Goal: Find specific page/section: Find specific page/section

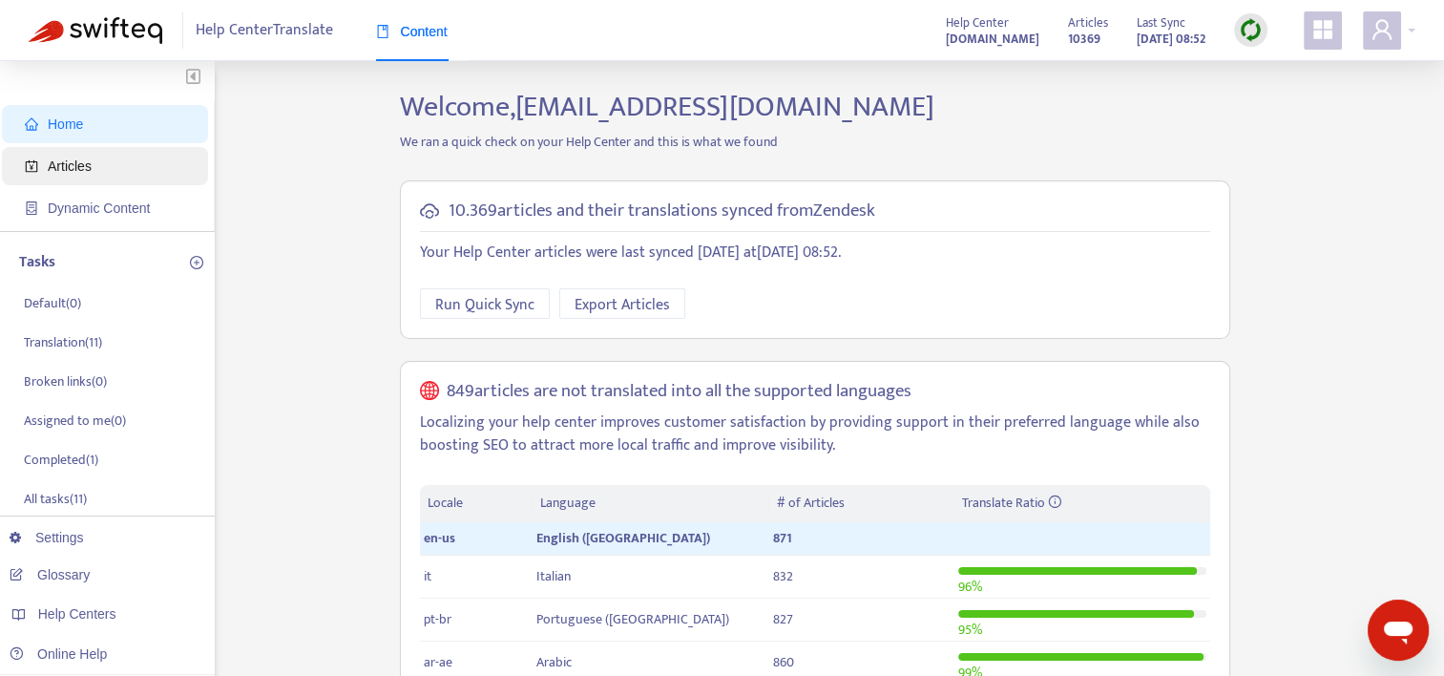
click at [70, 164] on span "Articles" at bounding box center [70, 165] width 44 height 15
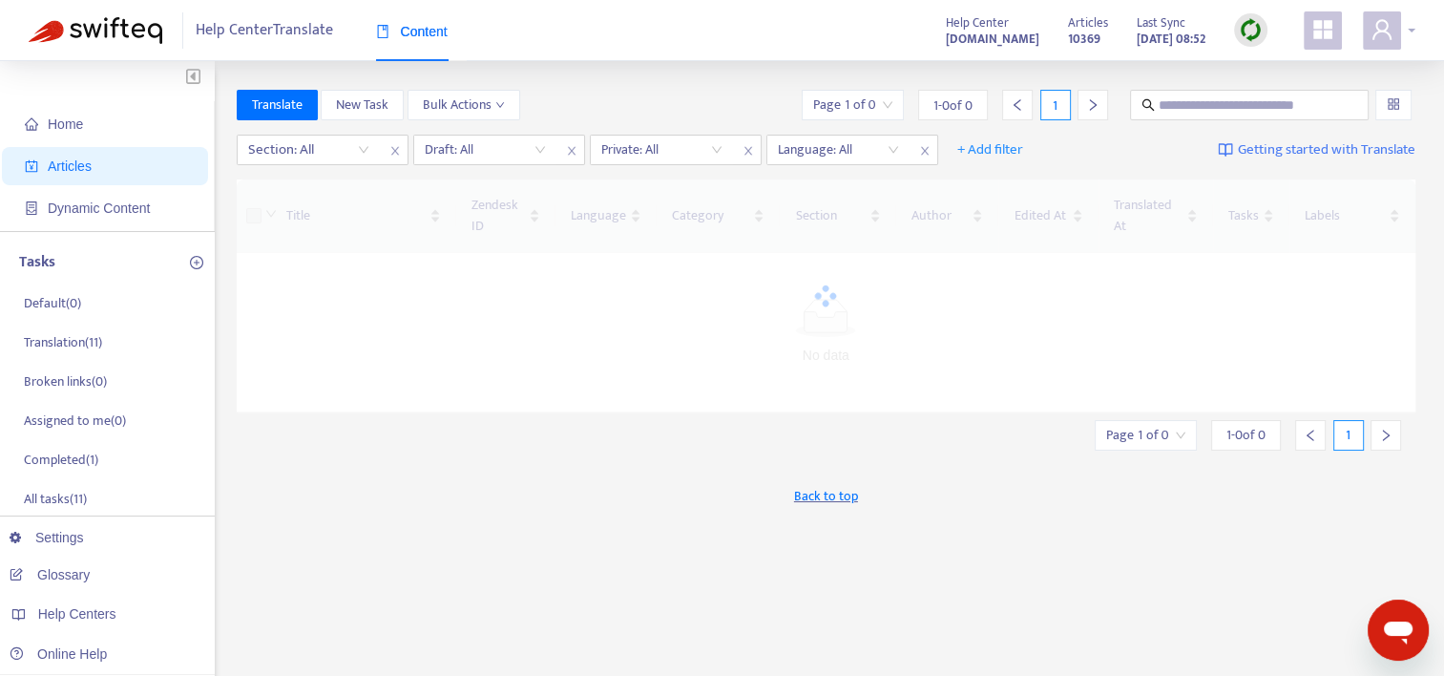
click at [1391, 34] on icon "user" at bounding box center [1382, 29] width 23 height 23
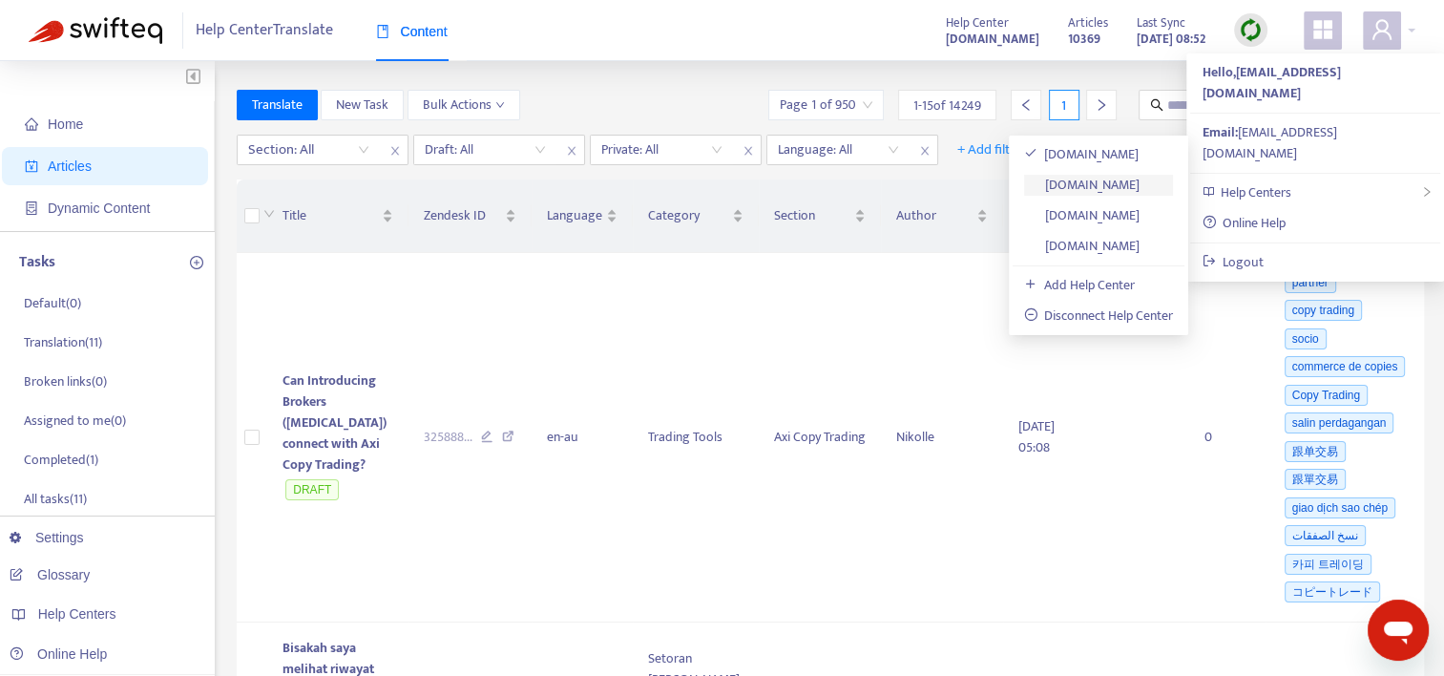
click at [1096, 184] on link "[DOMAIN_NAME]" at bounding box center [1082, 185] width 116 height 22
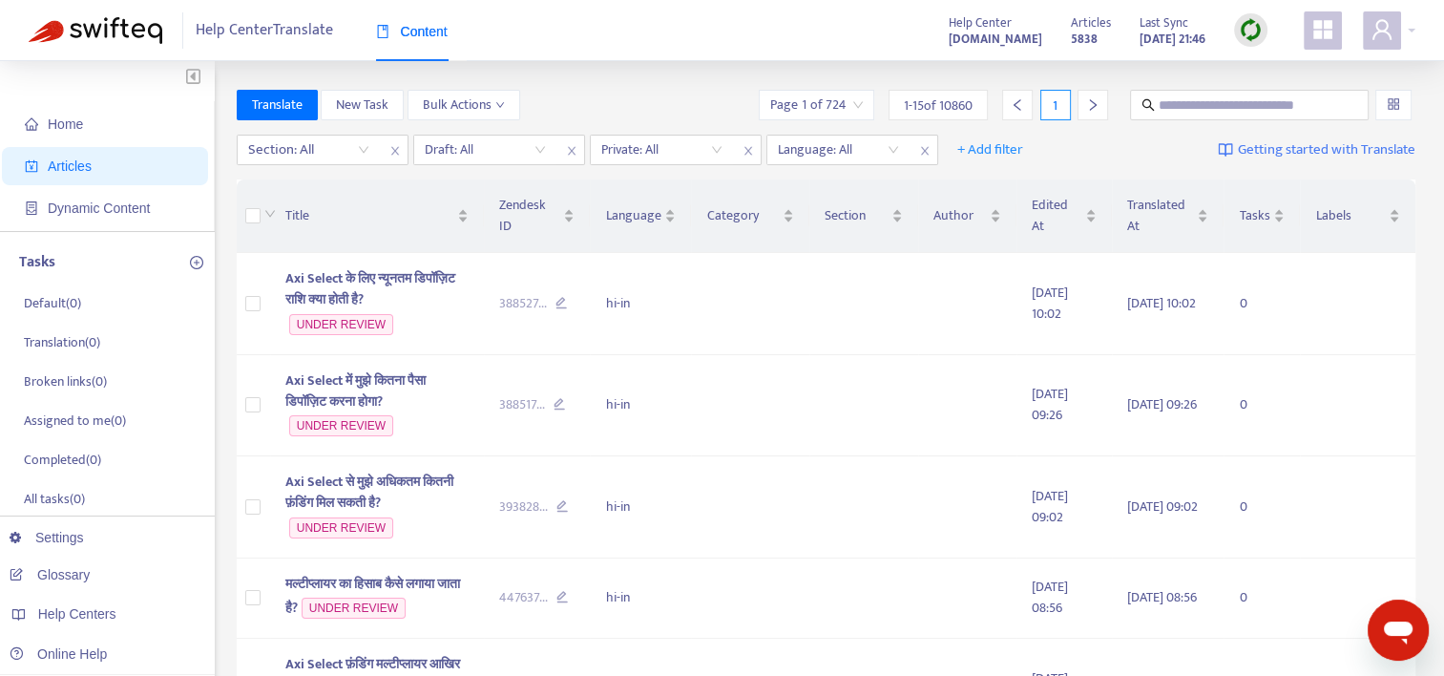
click at [340, 152] on div at bounding box center [300, 149] width 116 height 23
type input "***"
click at [357, 187] on div "Swap Free / [DEMOGRAPHIC_DATA] Trading Account en-us" at bounding box center [418, 187] width 332 height 21
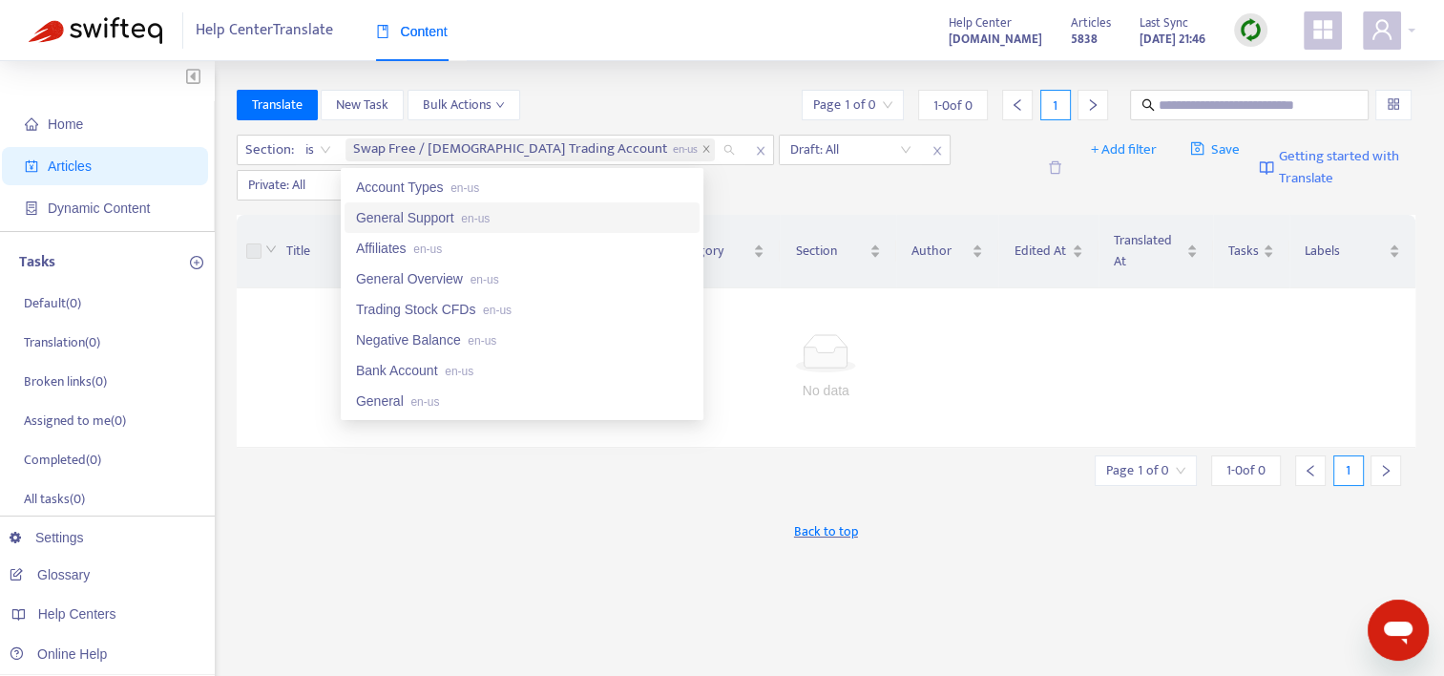
click at [877, 200] on div "Section : is Swap Free / [DEMOGRAPHIC_DATA] Trading Account en-us Draft: All Pr…" at bounding box center [827, 168] width 1180 height 80
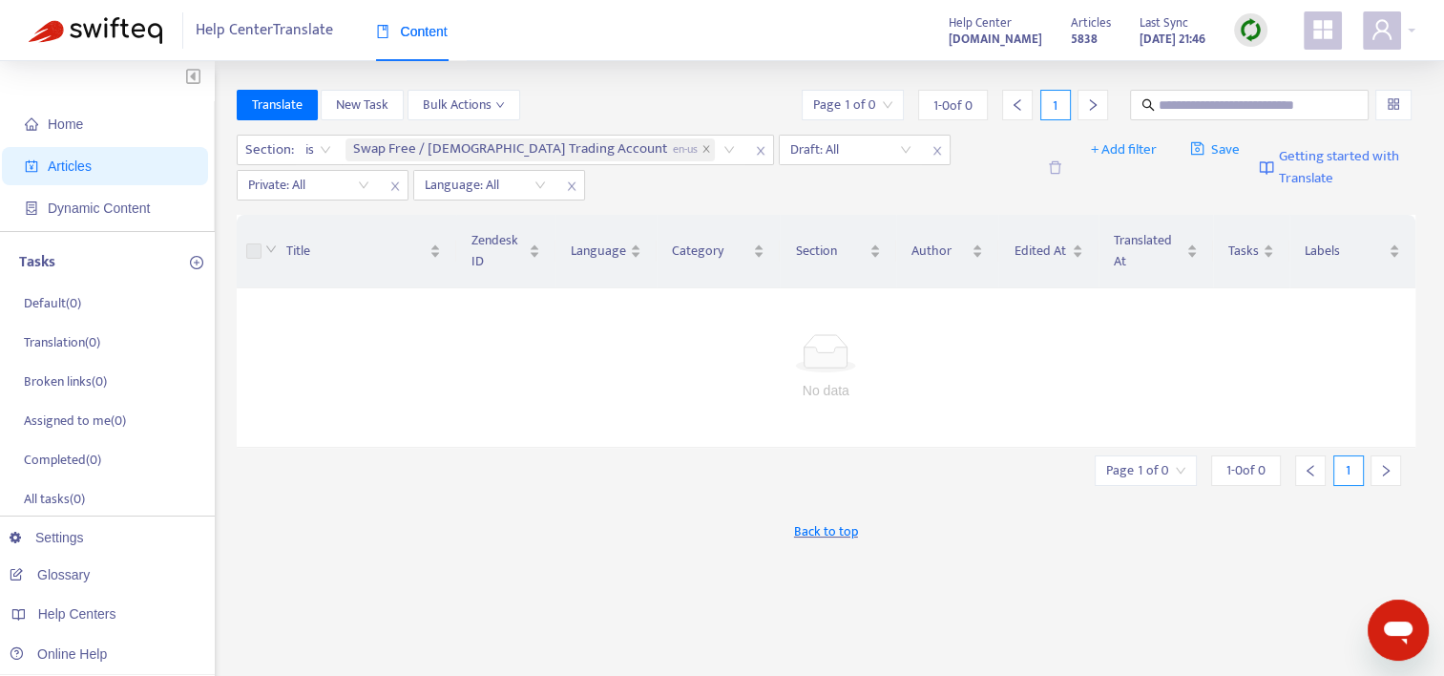
drag, startPoint x: 562, startPoint y: 643, endPoint x: 538, endPoint y: 636, distance: 25.1
click at [562, 643] on div "Translate New Task Bulk Actions Page 1 of 0 1 - 0 of 0 1 Section : is Swap Free…" at bounding box center [827, 648] width 1180 height 1117
click at [801, 147] on input "search" at bounding box center [850, 150] width 121 height 29
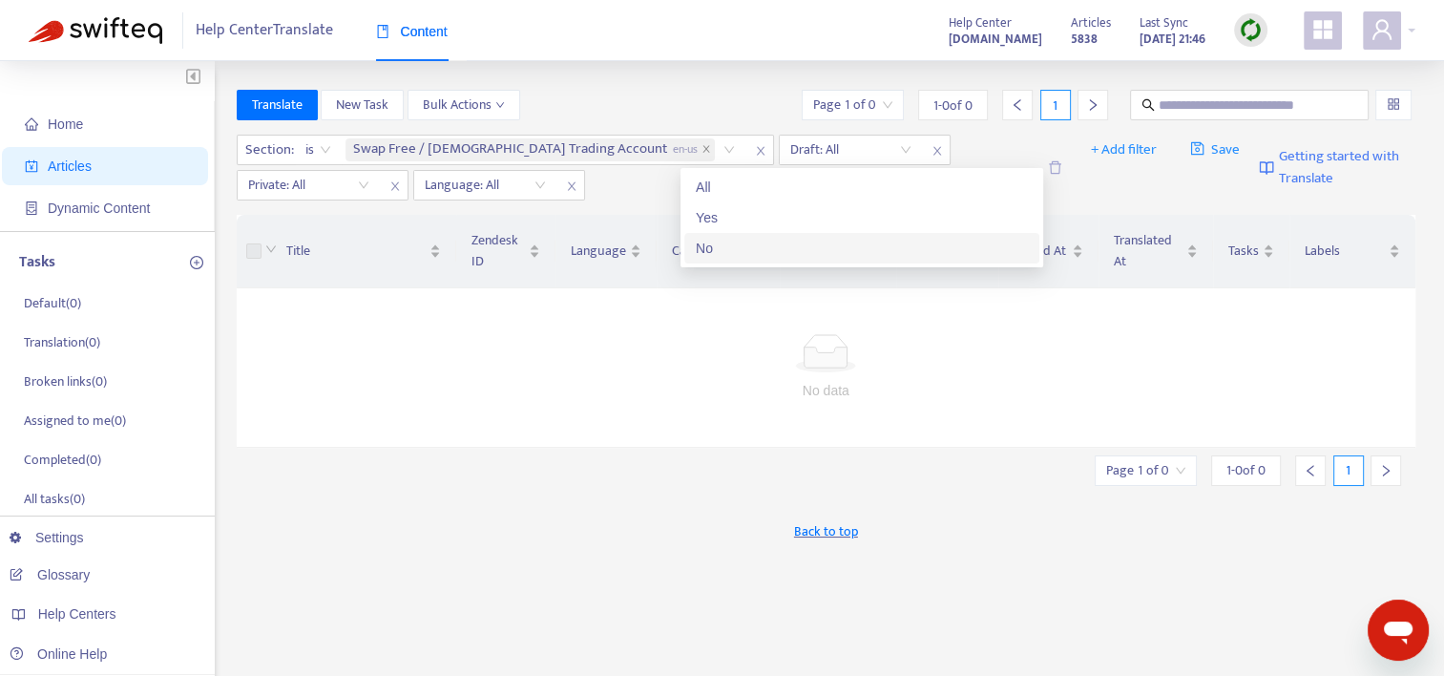
click at [714, 256] on div "No" at bounding box center [862, 248] width 332 height 21
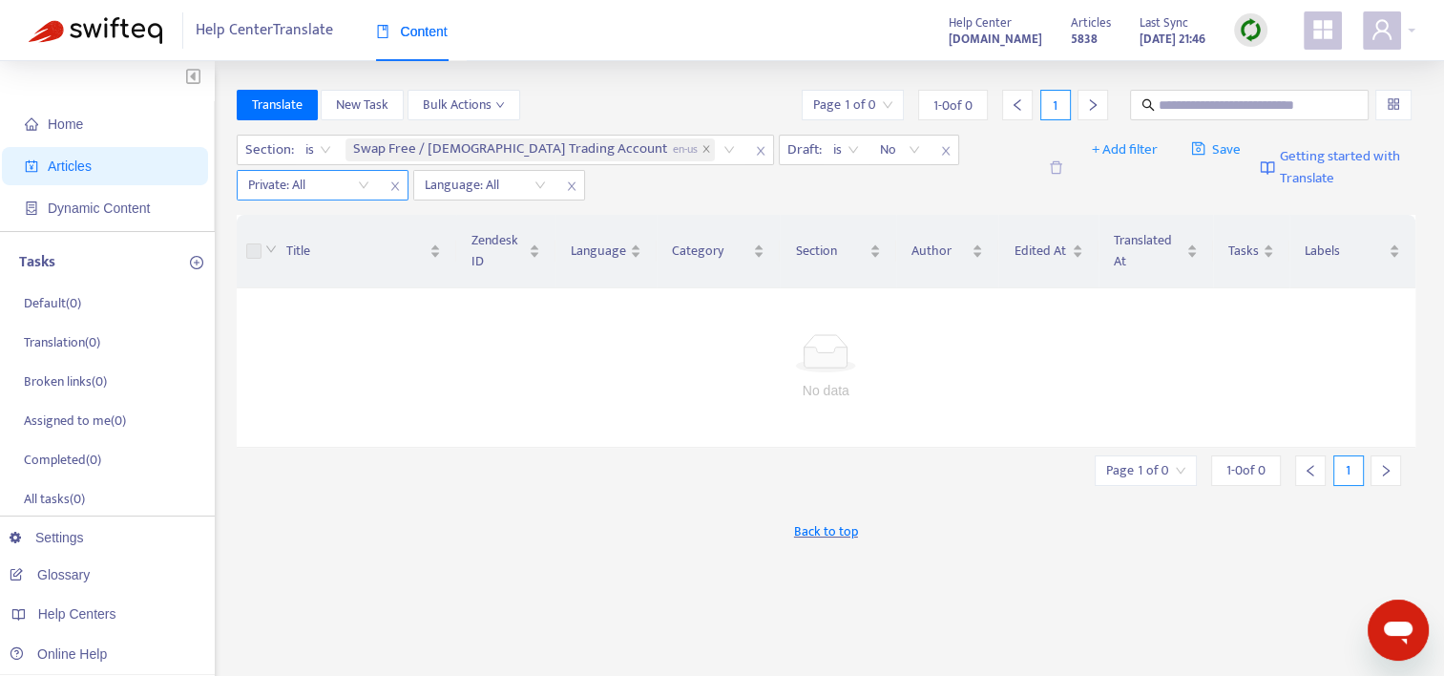
click at [363, 187] on input "search" at bounding box center [308, 185] width 121 height 29
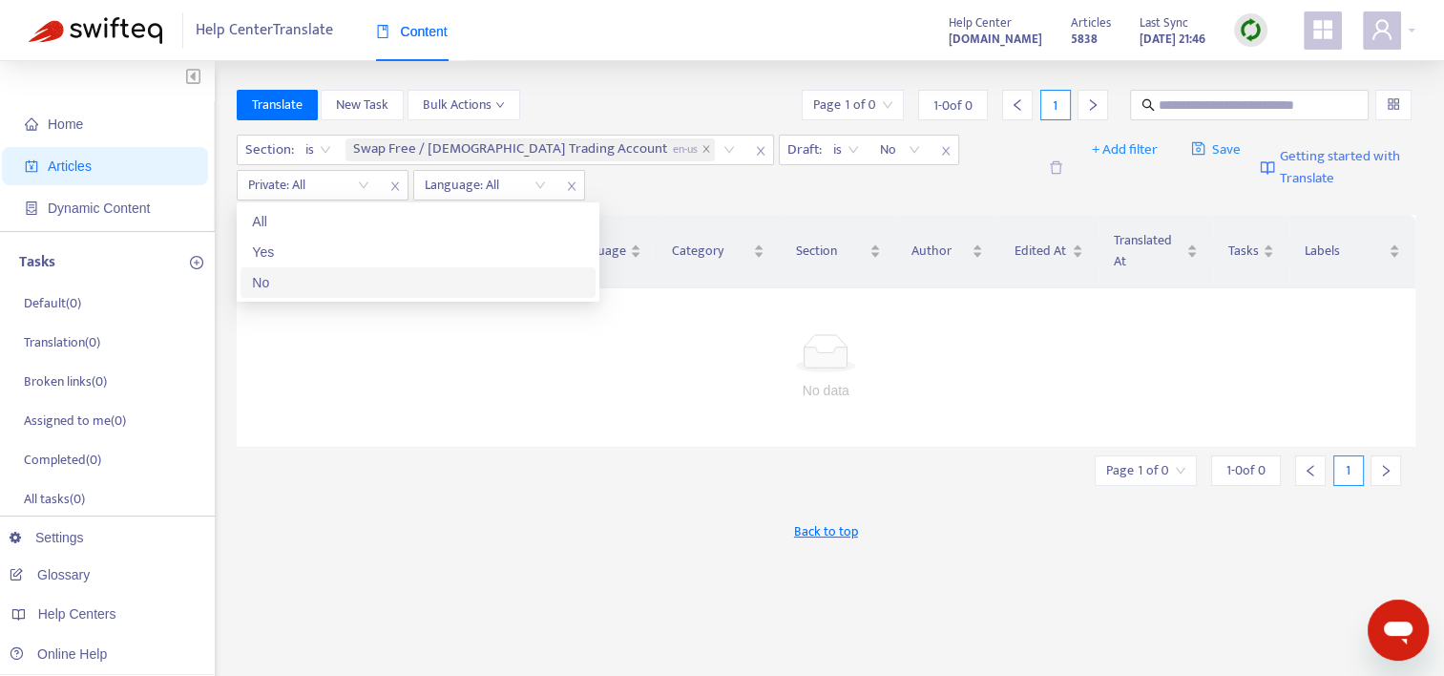
click at [294, 286] on div "No" at bounding box center [418, 282] width 332 height 21
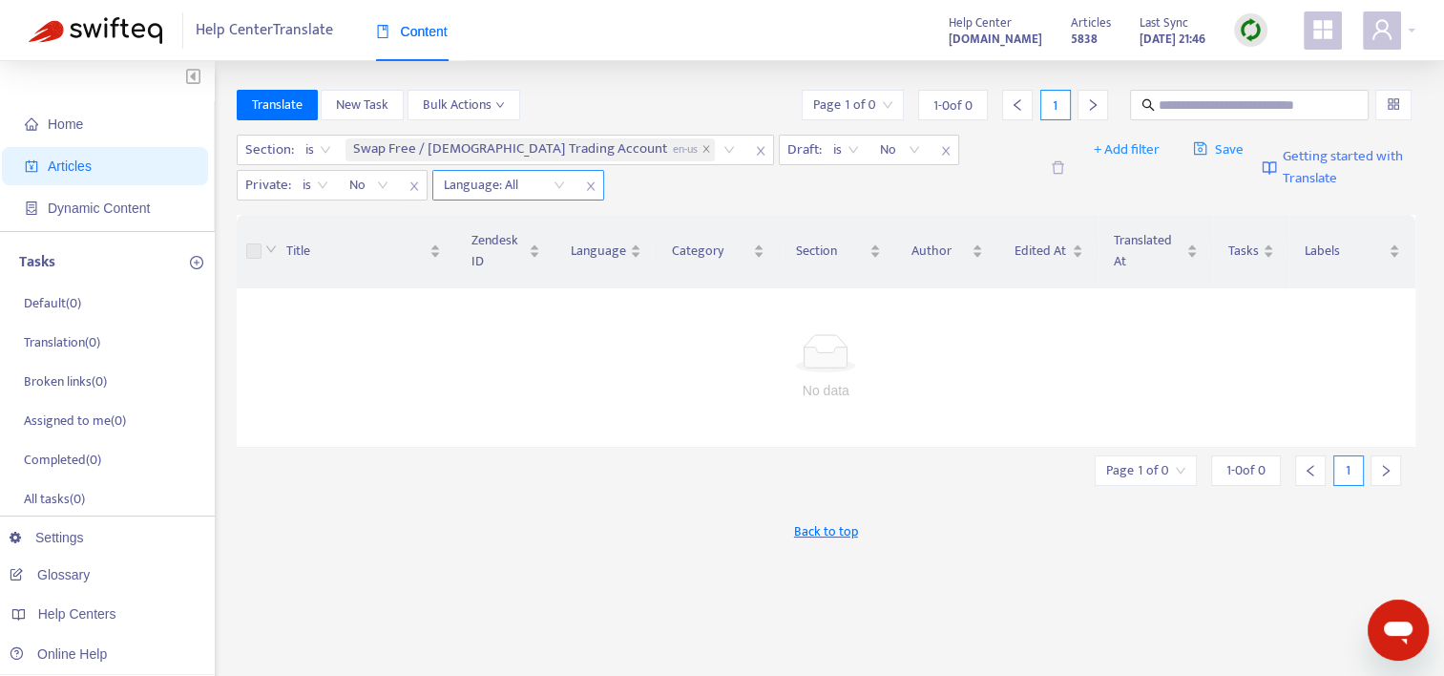
click at [558, 187] on div "Language: All" at bounding box center [504, 185] width 142 height 29
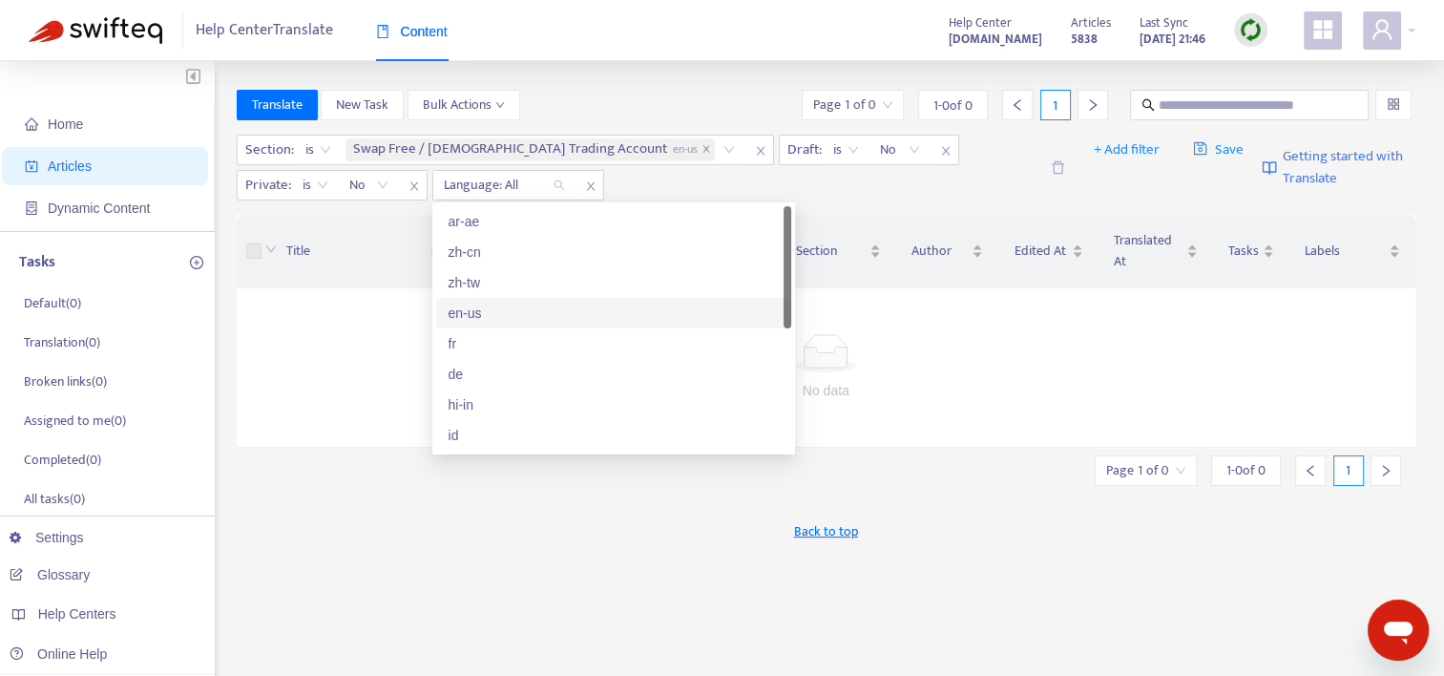
click at [496, 318] on div "en-us" at bounding box center [614, 313] width 332 height 21
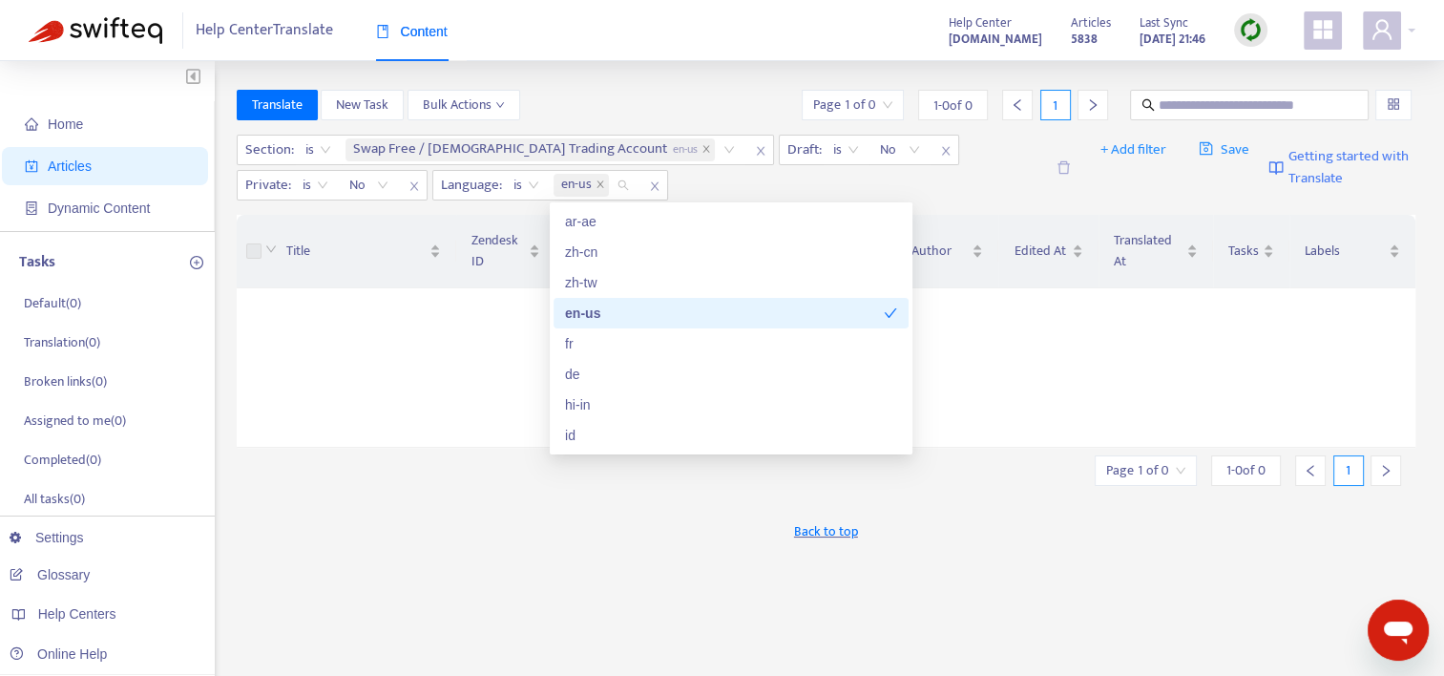
click at [805, 183] on div "Section : is Swap Free / [DEMOGRAPHIC_DATA] Trading Account en-us Draft : is No…" at bounding box center [641, 168] width 808 height 66
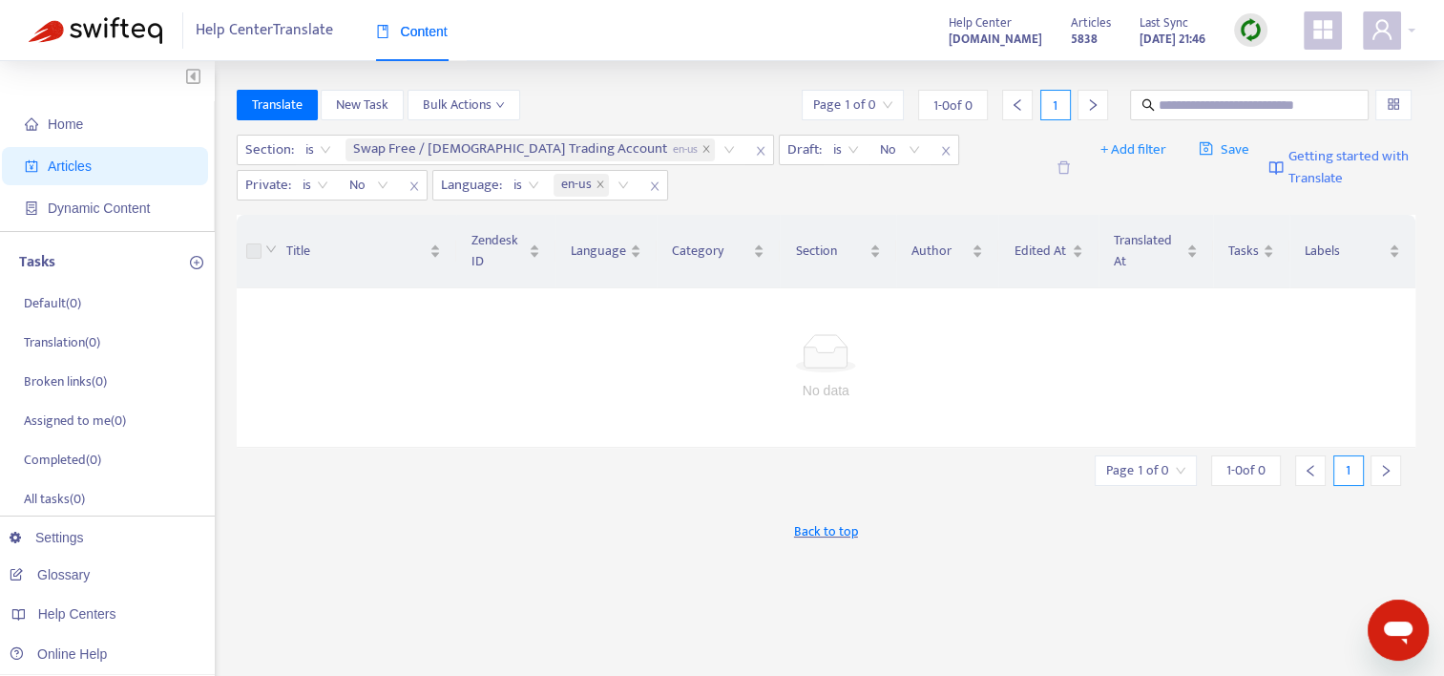
click at [1199, 571] on div "Translate New Task Bulk Actions Page 1 of 0 1 - 0 of 0 1 Section : is Swap Free…" at bounding box center [827, 648] width 1180 height 1117
click at [912, 641] on div "Translate New Task Bulk Actions Page 1 of 0 1 - 0 of 0 1 Section : is Swap Free…" at bounding box center [827, 648] width 1180 height 1117
click at [1417, 31] on div "Help Center Translate Content Help Center [DOMAIN_NAME] Articles 5838 Last Sync…" at bounding box center [722, 30] width 1444 height 61
click at [1413, 33] on div at bounding box center [1389, 30] width 53 height 38
